Goal: Task Accomplishment & Management: Complete application form

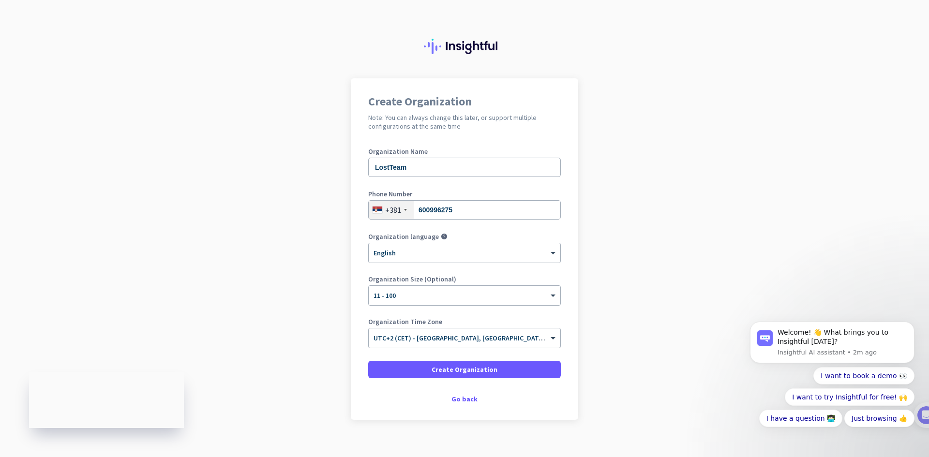
click at [465, 337] on input "text" at bounding box center [455, 335] width 163 height 7
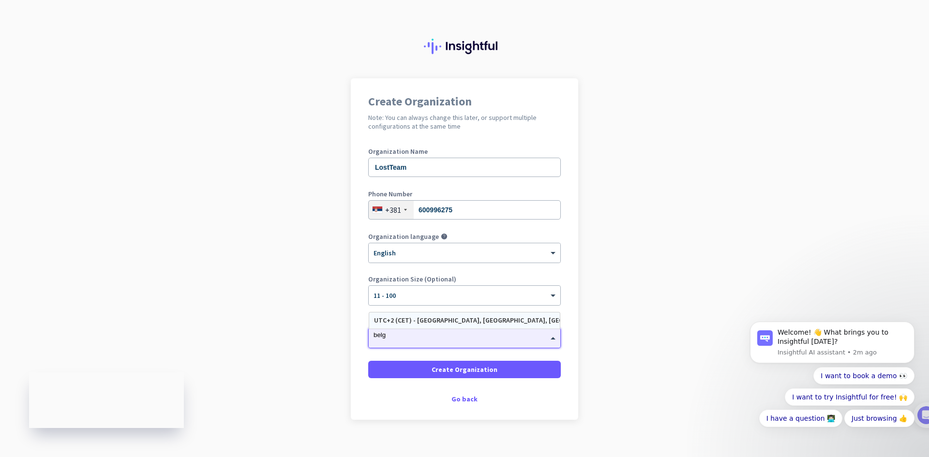
type input "belgr"
click at [452, 321] on div "UTC+2 (CET) - Belgrade, Niš, Novi Sad, Zemun" at bounding box center [464, 321] width 181 height 8
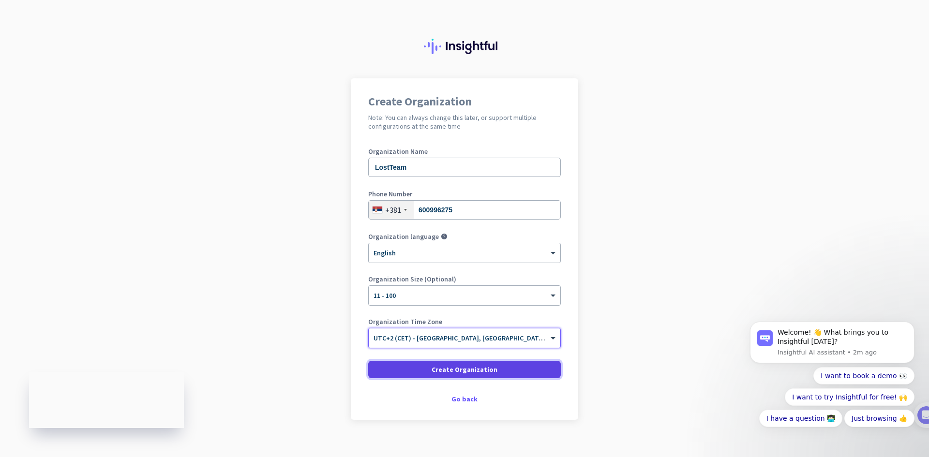
click at [486, 370] on span "Create Organization" at bounding box center [465, 370] width 66 height 10
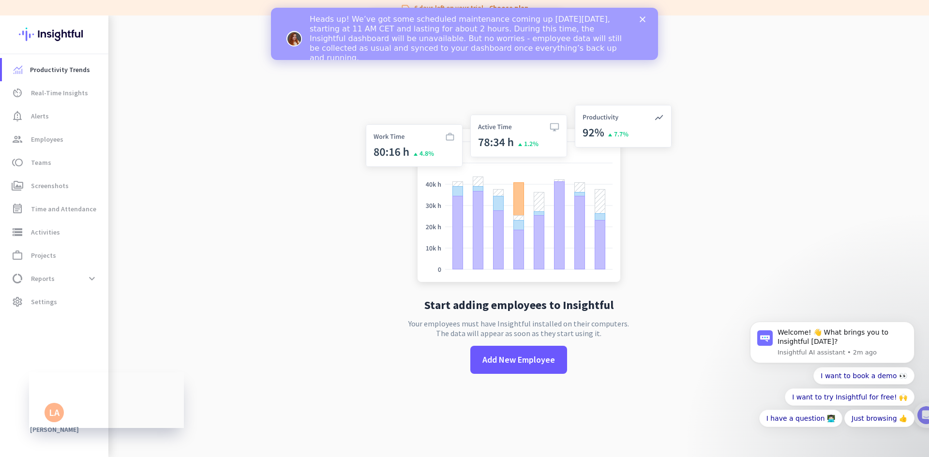
click at [329, 262] on app-no-employees "Start adding employees to Insightful Your employees must have Insightful instal…" at bounding box center [518, 243] width 821 height 457
click at [56, 96] on span "Real-Time Insights" at bounding box center [59, 93] width 57 height 12
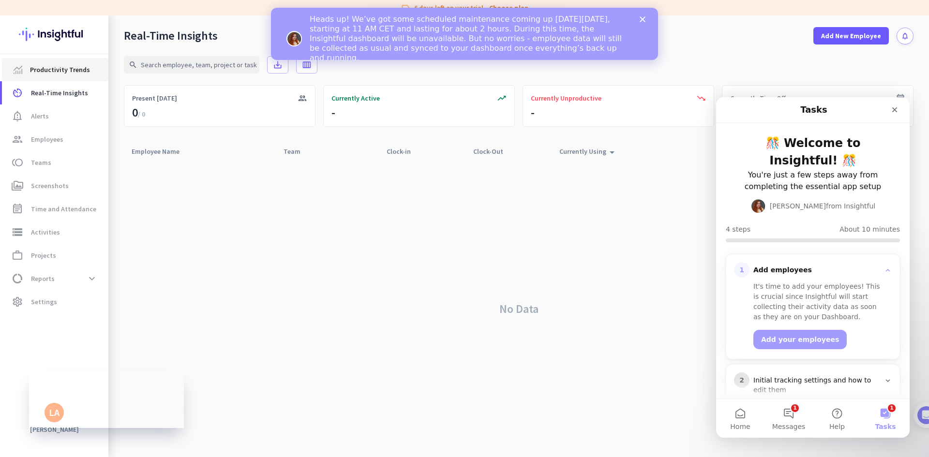
click at [63, 73] on span "Productivity Trends" at bounding box center [60, 70] width 60 height 12
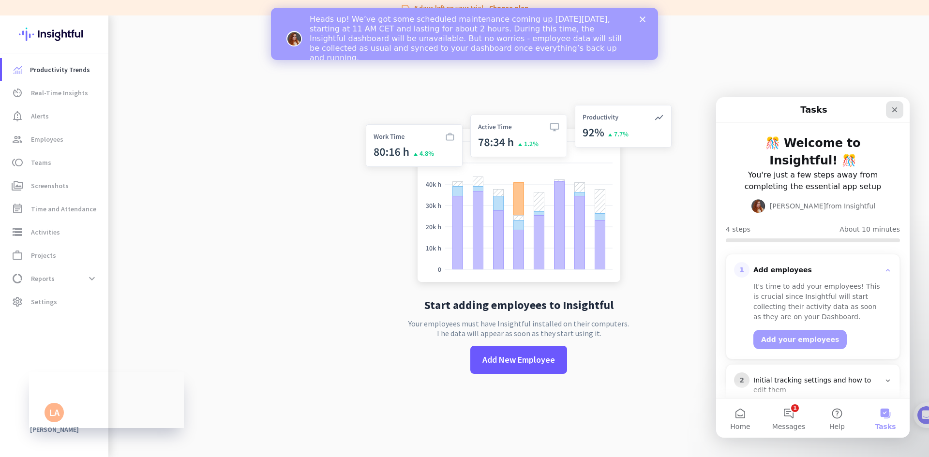
click at [894, 107] on icon "Close" at bounding box center [895, 110] width 8 height 8
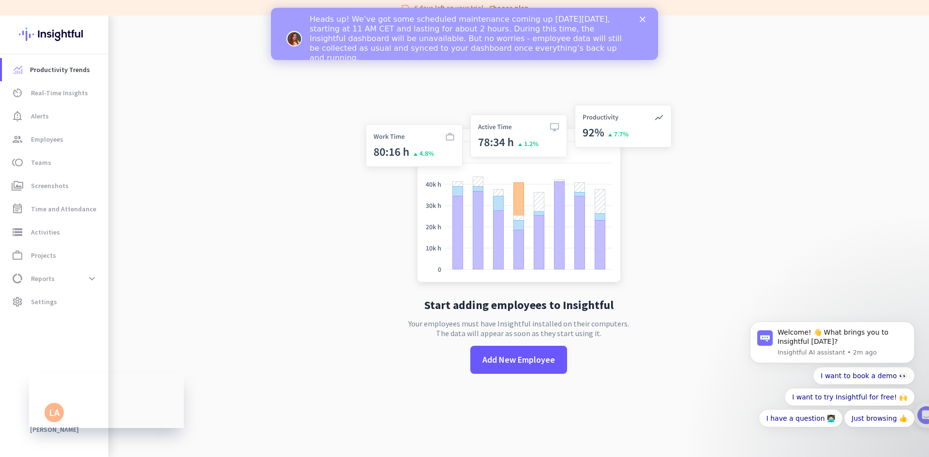
click at [413, 157] on img at bounding box center [519, 195] width 320 height 193
click at [645, 19] on icon "Close" at bounding box center [643, 19] width 6 height 6
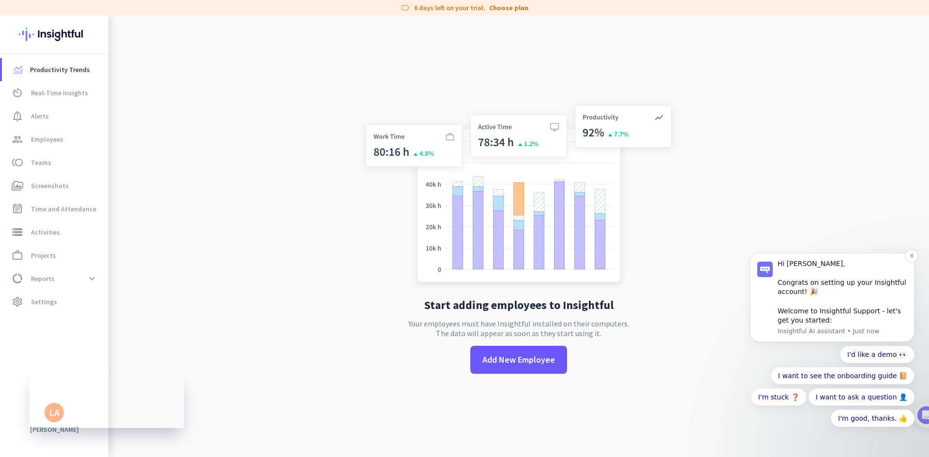
click at [817, 301] on div "Hi Lazar, Congrats on setting up your Insightful account! 🎉 Welcome to Insightf…" at bounding box center [843, 292] width 130 height 66
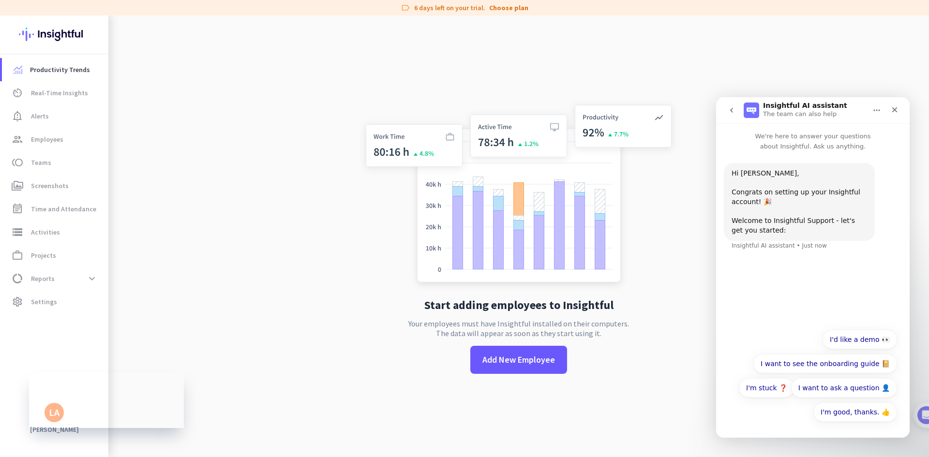
click at [688, 364] on app-no-employees "Start adding employees to Insightful Your employees must have Insightful instal…" at bounding box center [518, 243] width 821 height 457
click at [896, 112] on icon "Close" at bounding box center [895, 109] width 5 height 5
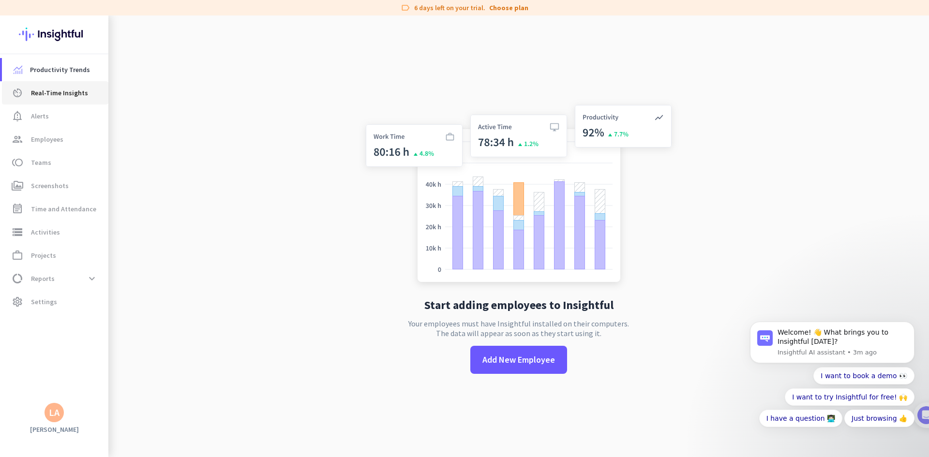
click at [45, 99] on link "av_timer Real-Time Insights" at bounding box center [55, 92] width 106 height 23
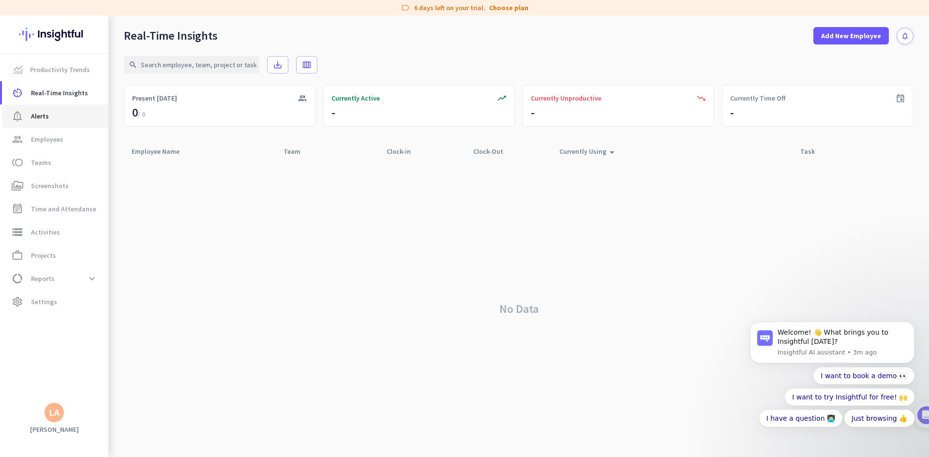
click at [47, 118] on span "Alerts" at bounding box center [40, 116] width 18 height 12
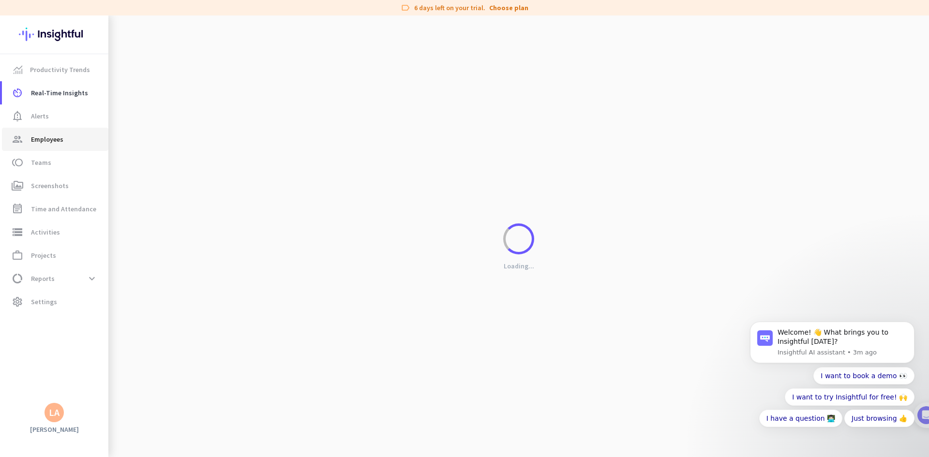
click at [50, 137] on span "Employees" at bounding box center [47, 140] width 32 height 12
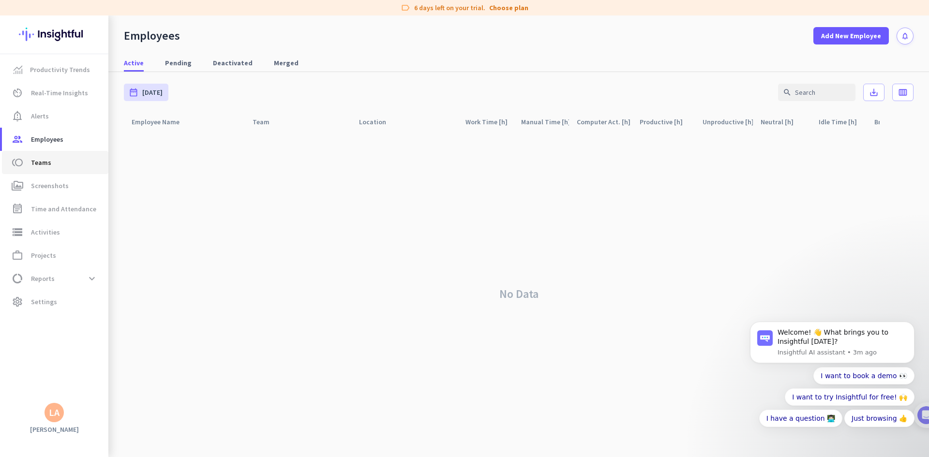
click at [48, 164] on span "Teams" at bounding box center [41, 163] width 20 height 12
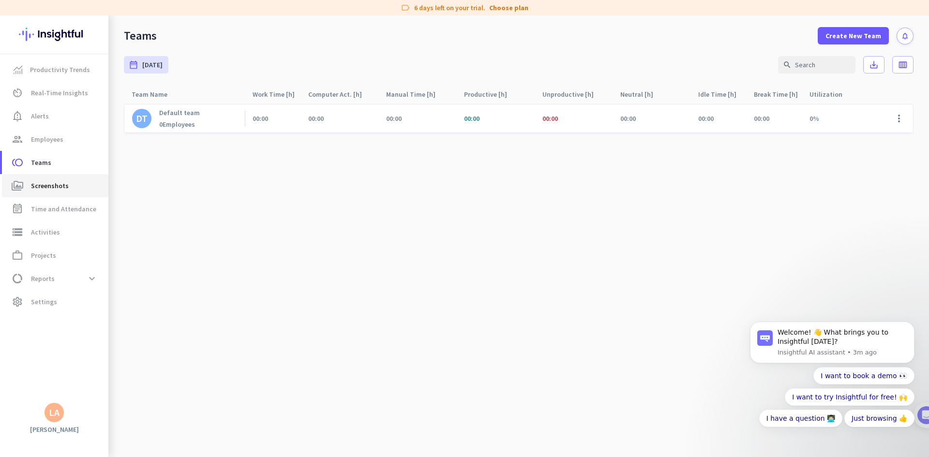
click at [58, 186] on span "Screenshots" at bounding box center [50, 186] width 38 height 12
